Goal: Use online tool/utility: Utilize a website feature to perform a specific function

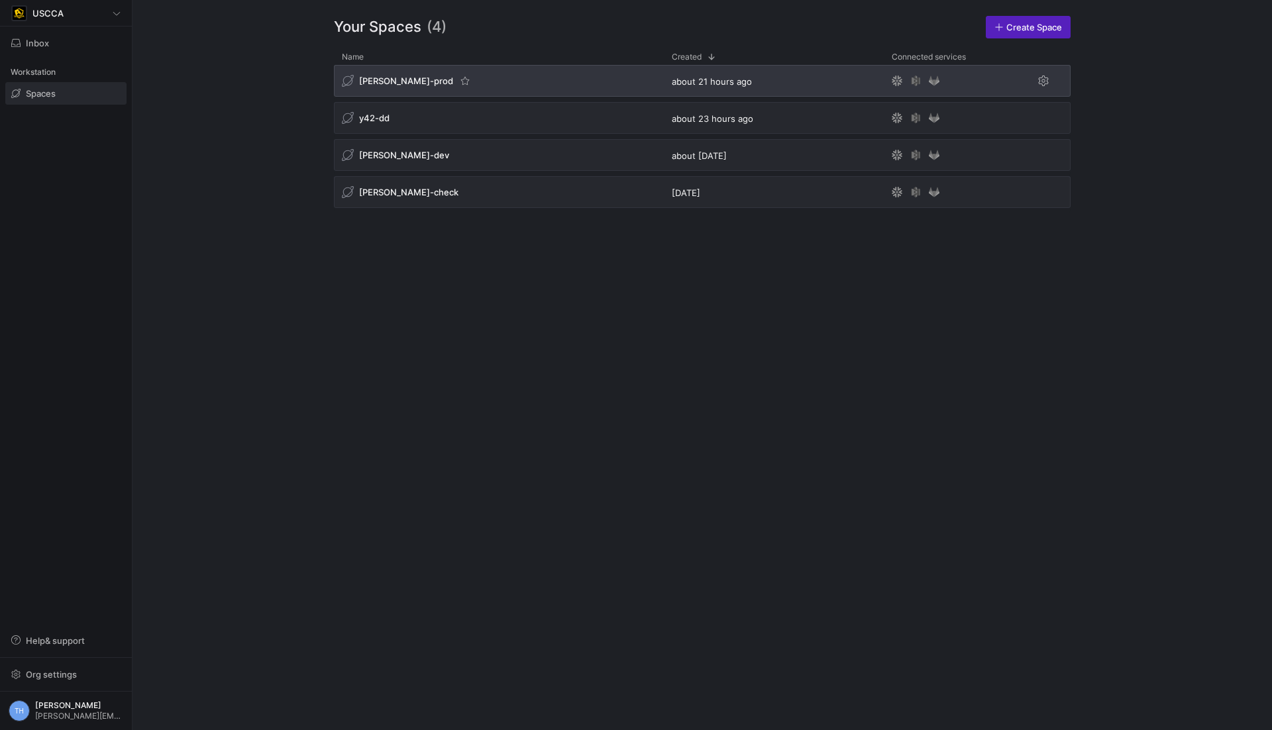
click at [482, 82] on div "[PERSON_NAME]-prod" at bounding box center [499, 81] width 330 height 32
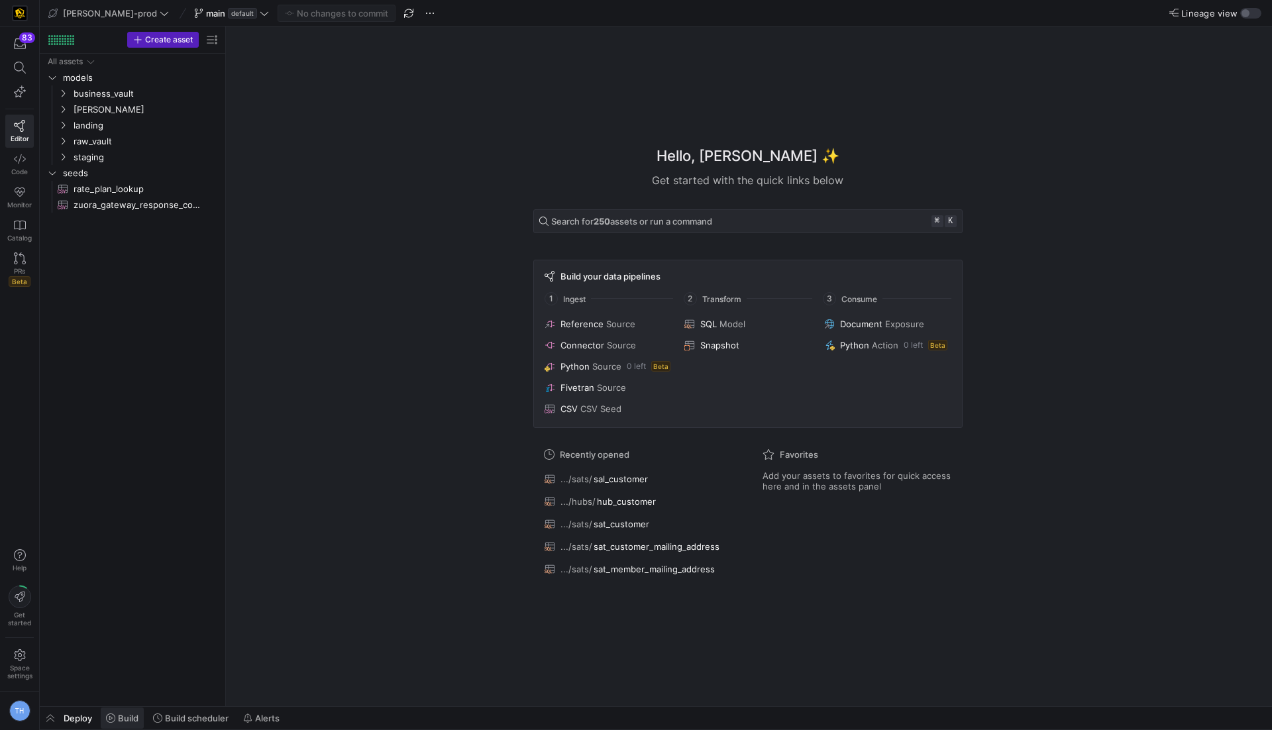
click at [134, 717] on span "Build" at bounding box center [128, 718] width 21 height 11
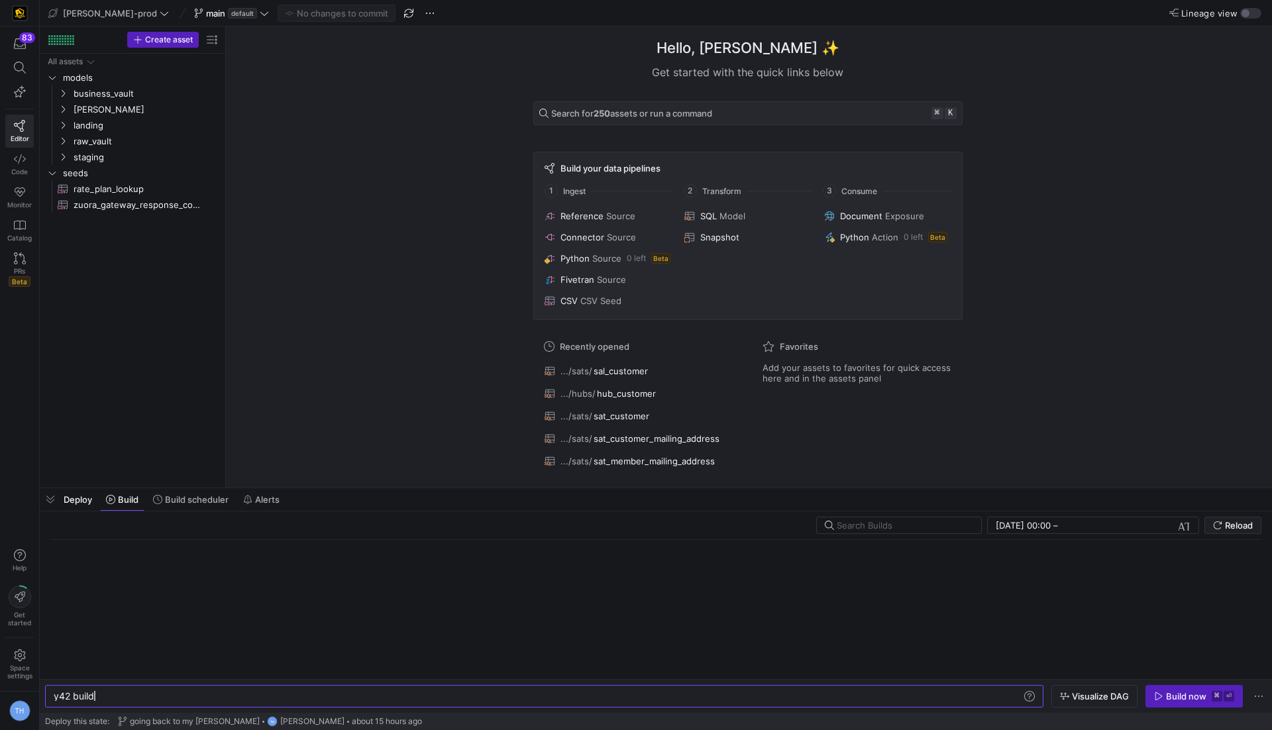
scroll to position [0, 40]
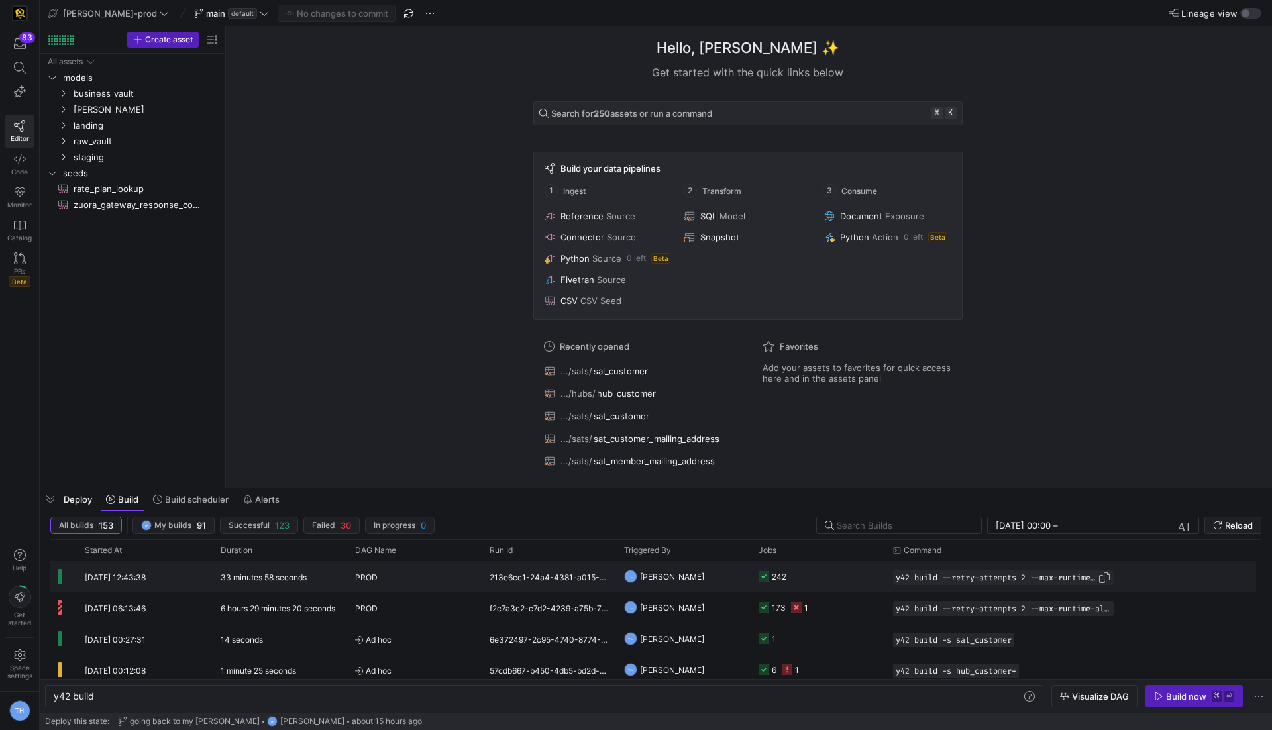
click at [1100, 581] on span "button" at bounding box center [1103, 577] width 13 height 13
click at [493, 686] on div "y42 build y42 build" at bounding box center [544, 696] width 998 height 23
click at [490, 695] on div "y42 build" at bounding box center [539, 696] width 970 height 11
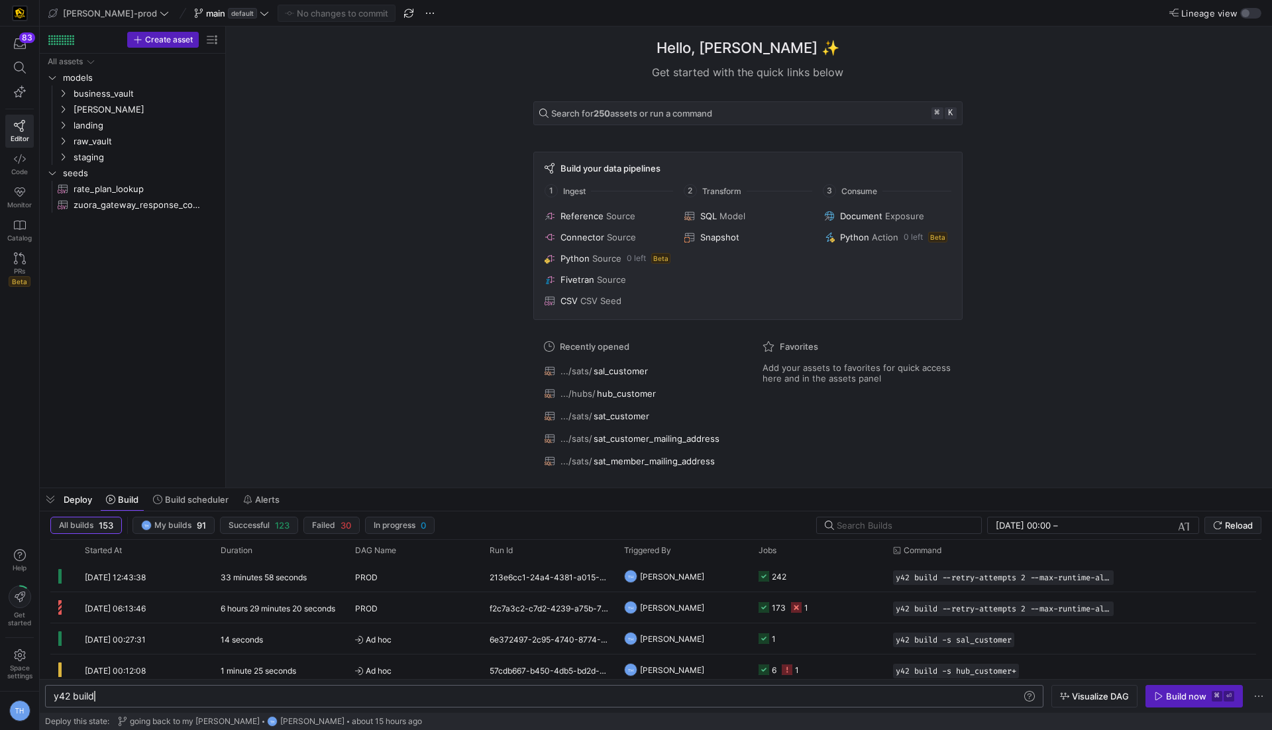
click at [490, 695] on div "y42 build" at bounding box center [539, 696] width 970 height 11
type textarea "y42 build --retry-attempts 2 --max-runtime-all 1h"
click at [487, 695] on div "y42 build --retry-attempts 2 --max-runtime-all 1h" at bounding box center [539, 696] width 970 height 11
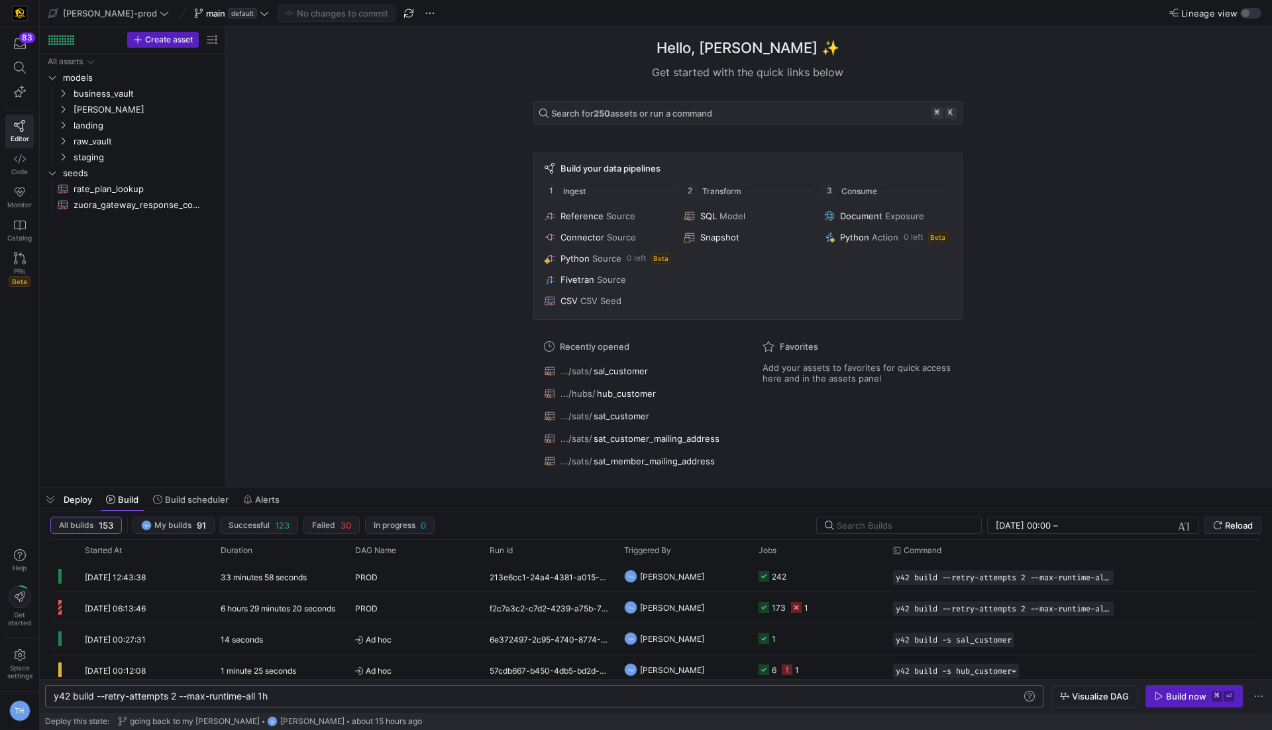
click at [487, 695] on div "y42 build --retry-attempts 2 --max-runtime-all 1h" at bounding box center [539, 696] width 970 height 11
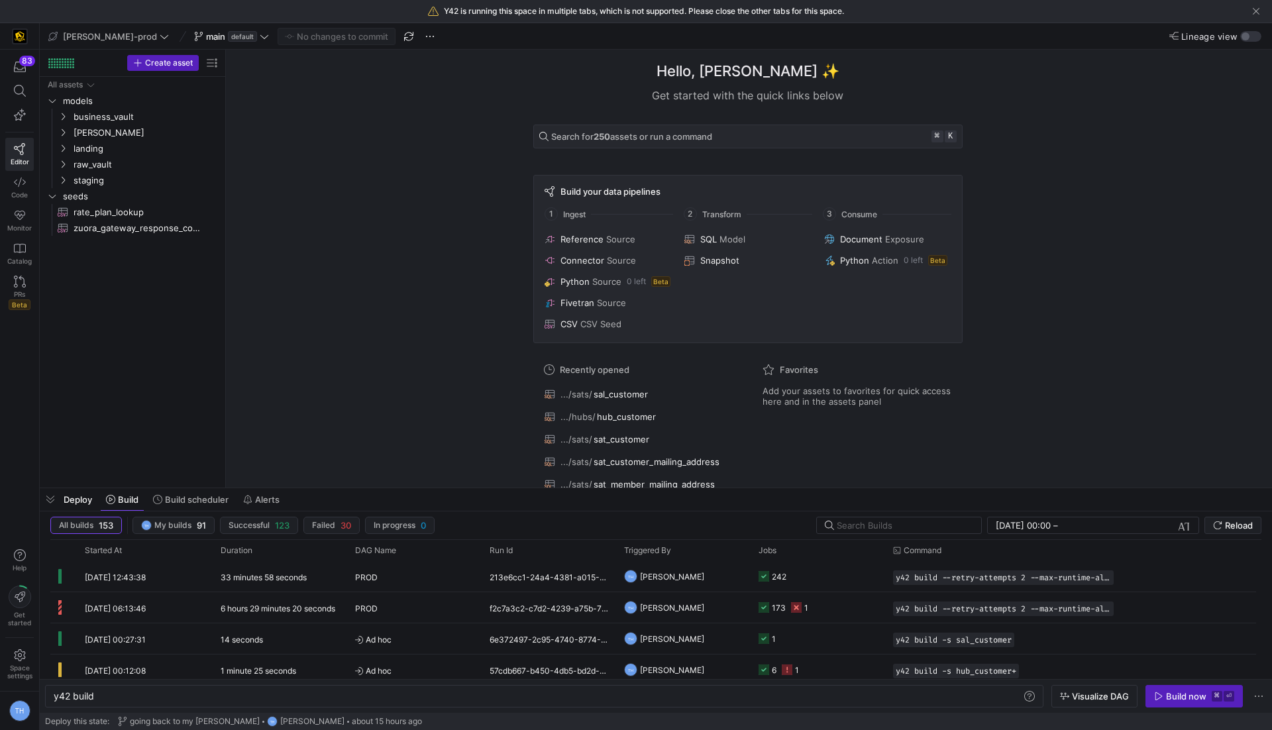
scroll to position [0, 40]
